Goal: Use online tool/utility: Utilize a website feature to perform a specific function

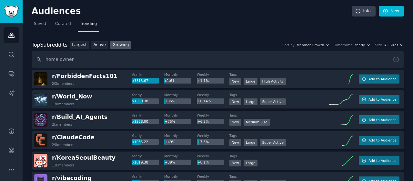
type input "home owner"
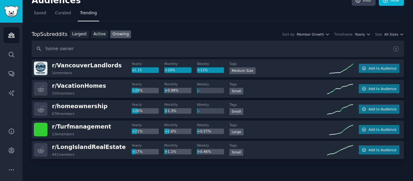
scroll to position [5, 0]
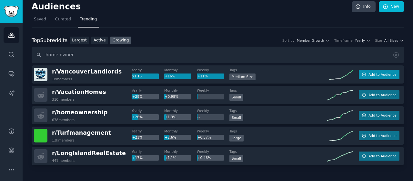
click at [364, 74] on icon "button" at bounding box center [365, 75] width 4 height 4
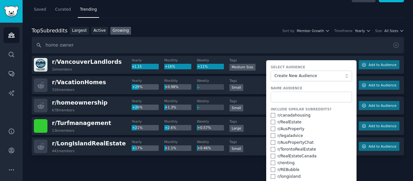
scroll to position [15, 0]
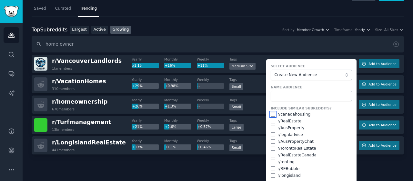
click at [274, 112] on input "checkbox" at bounding box center [273, 114] width 5 height 5
checkbox input "true"
click at [272, 122] on div "r/ RealEstate" at bounding box center [311, 121] width 81 height 6
click at [272, 127] on input "checkbox" at bounding box center [273, 127] width 5 height 5
checkbox input "true"
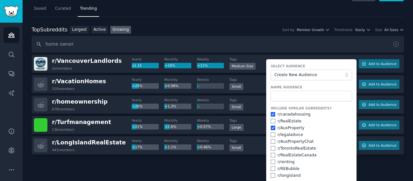
click at [275, 119] on div "r/ RealEstate" at bounding box center [311, 121] width 81 height 6
click at [271, 119] on input "checkbox" at bounding box center [273, 121] width 5 height 5
checkbox input "true"
click at [269, 133] on form "Select Audience Create New Audience Name Audience Include Similar Subreddits? r…" at bounding box center [311, 129] width 90 height 140
click at [273, 133] on input "checkbox" at bounding box center [273, 134] width 5 height 5
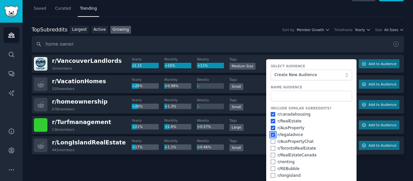
checkbox input "true"
click at [274, 141] on input "checkbox" at bounding box center [273, 141] width 5 height 5
checkbox input "true"
click at [272, 146] on input "checkbox" at bounding box center [273, 148] width 5 height 5
checkbox input "true"
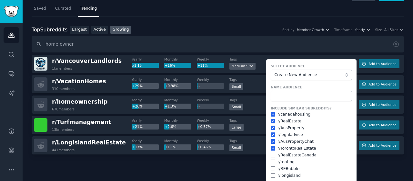
click at [272, 156] on div "r/ RealEstateCanada" at bounding box center [311, 155] width 81 height 6
click at [272, 161] on input "checkbox" at bounding box center [273, 161] width 5 height 5
checkbox input "true"
click at [273, 169] on input "checkbox" at bounding box center [273, 168] width 5 height 5
checkbox input "true"
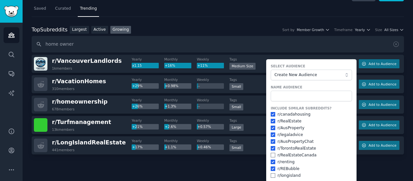
click at [272, 177] on form "Select Audience Create New Audience Name Audience Include Similar Subreddits? r…" at bounding box center [311, 129] width 90 height 140
click at [273, 173] on input "checkbox" at bounding box center [273, 175] width 5 height 5
checkbox input "true"
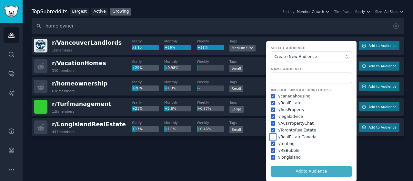
click at [273, 137] on input "checkbox" at bounding box center [273, 136] width 5 height 5
checkbox input "true"
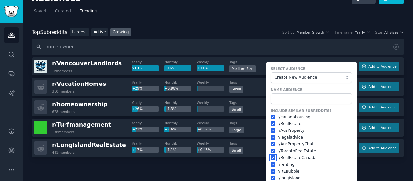
scroll to position [12, 0]
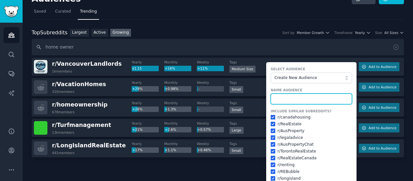
click at [287, 100] on input "text" at bounding box center [311, 98] width 81 height 11
type input "landlords"
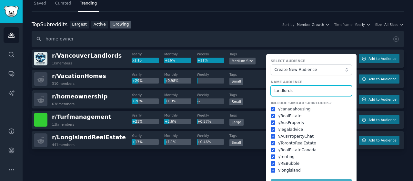
scroll to position [33, 0]
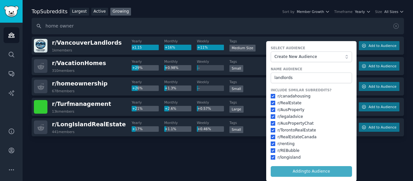
click at [319, 170] on form "Select Audience Create New Audience Name Audience landlords Include Similar Sub…" at bounding box center [311, 111] width 90 height 140
checkbox input "false"
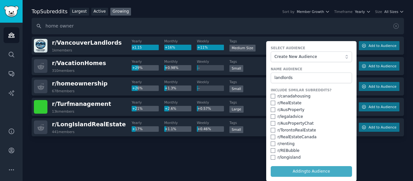
checkbox input "false"
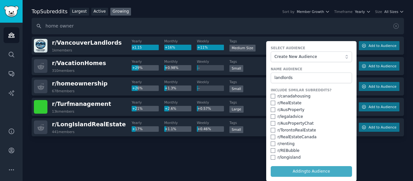
checkbox input "false"
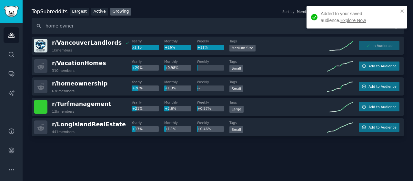
click at [341, 22] on link "Explore Now" at bounding box center [354, 20] width 26 height 5
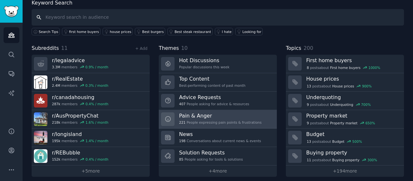
scroll to position [41, 0]
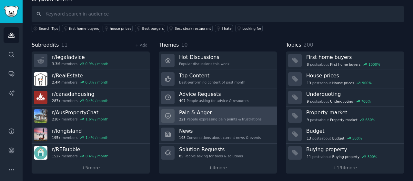
click at [224, 114] on h3 "Pain & Anger" at bounding box center [220, 112] width 83 height 7
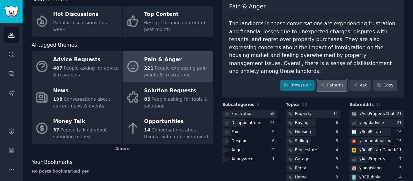
click at [338, 80] on link "Patterns" at bounding box center [332, 85] width 30 height 11
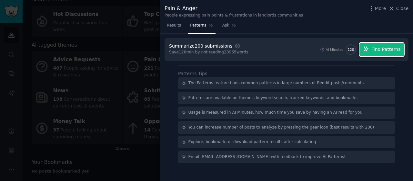
click at [388, 43] on button "Find Patterns" at bounding box center [382, 50] width 45 height 14
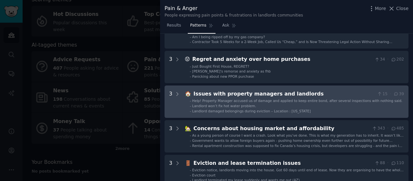
scroll to position [56, 0]
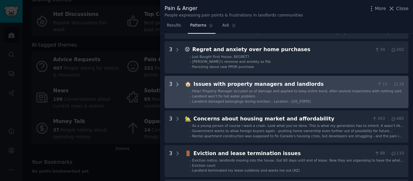
click at [177, 82] on icon at bounding box center [178, 84] width 6 height 6
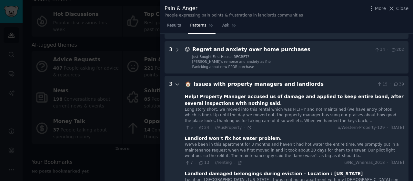
scroll to position [98, 0]
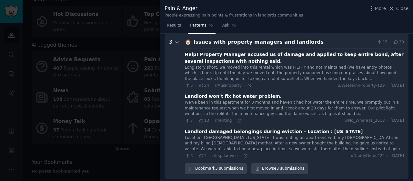
click at [178, 41] on icon at bounding box center [178, 42] width 6 height 6
